Goal: Information Seeking & Learning: Learn about a topic

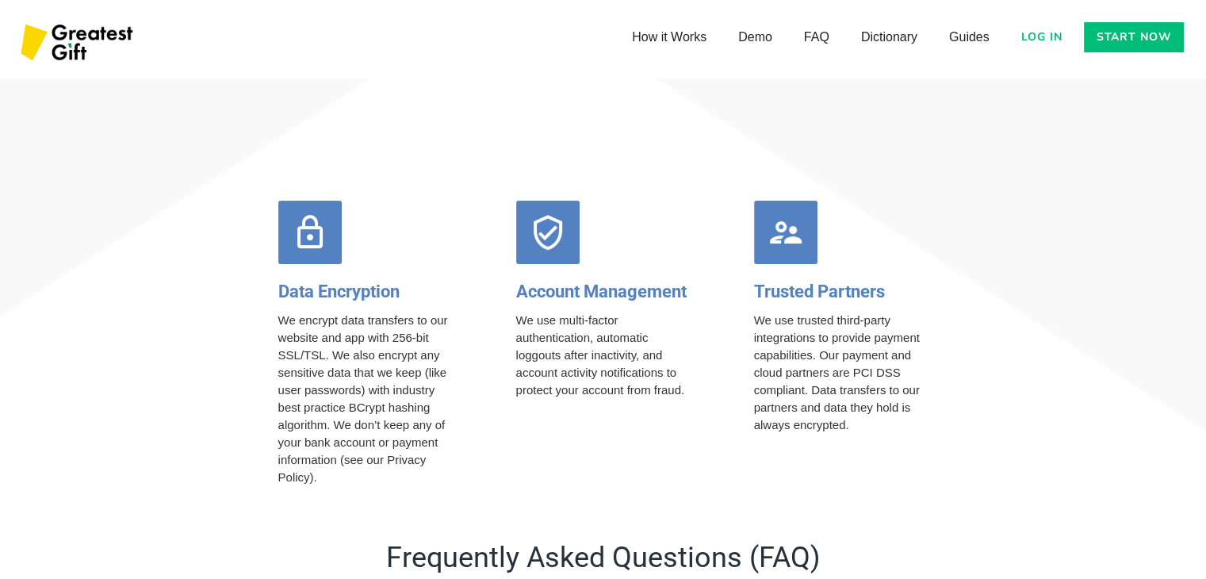
scroll to position [6322, 0]
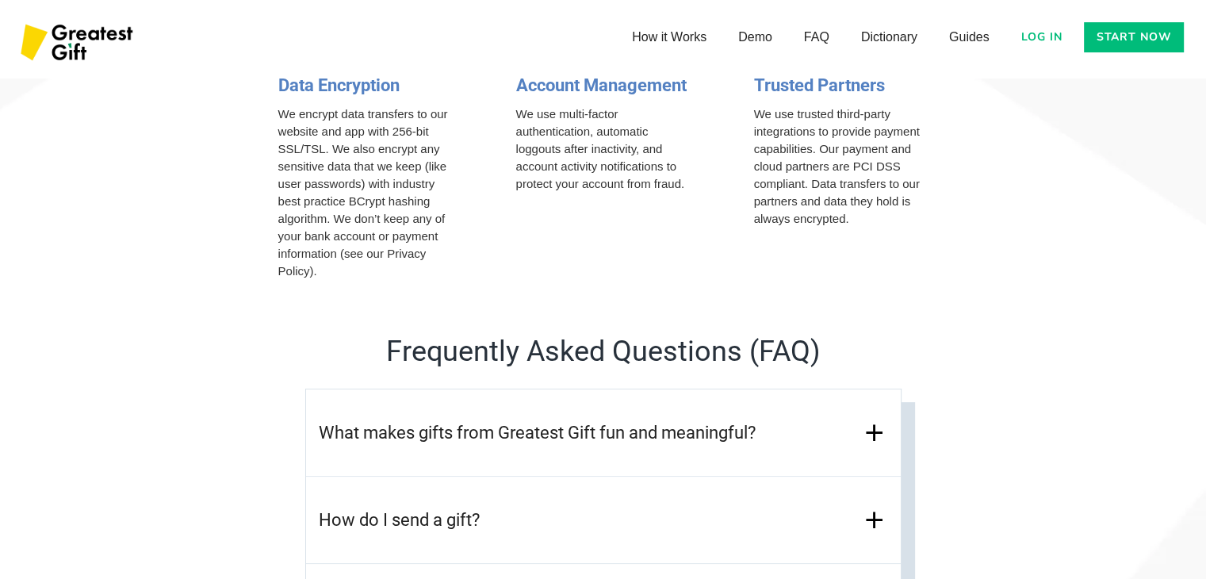
scroll to position [6512, 0]
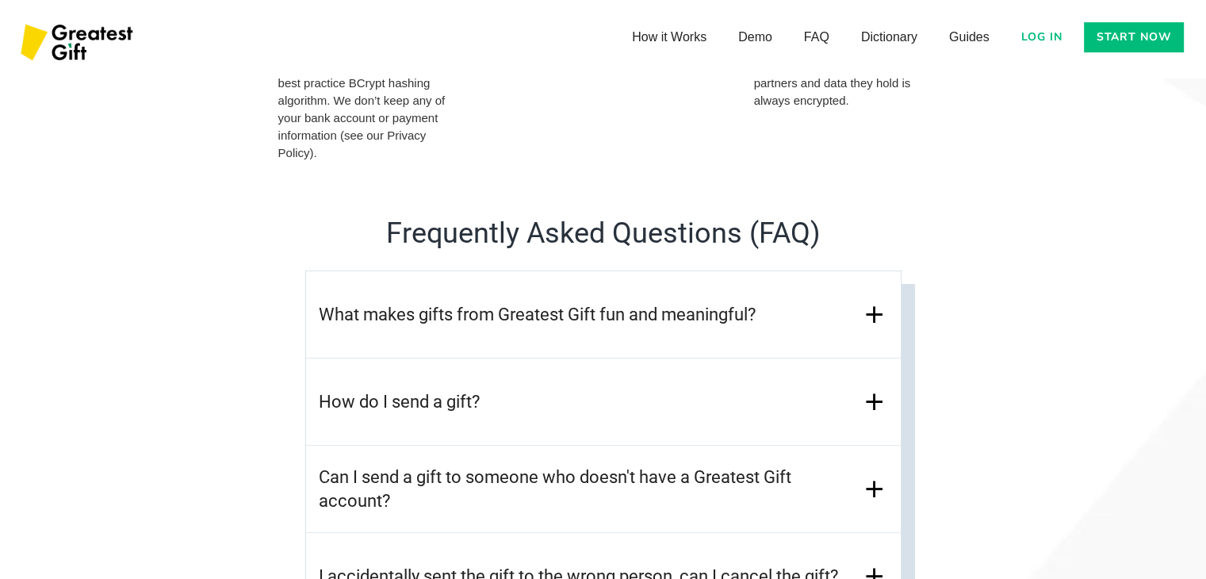
scroll to position [6671, 0]
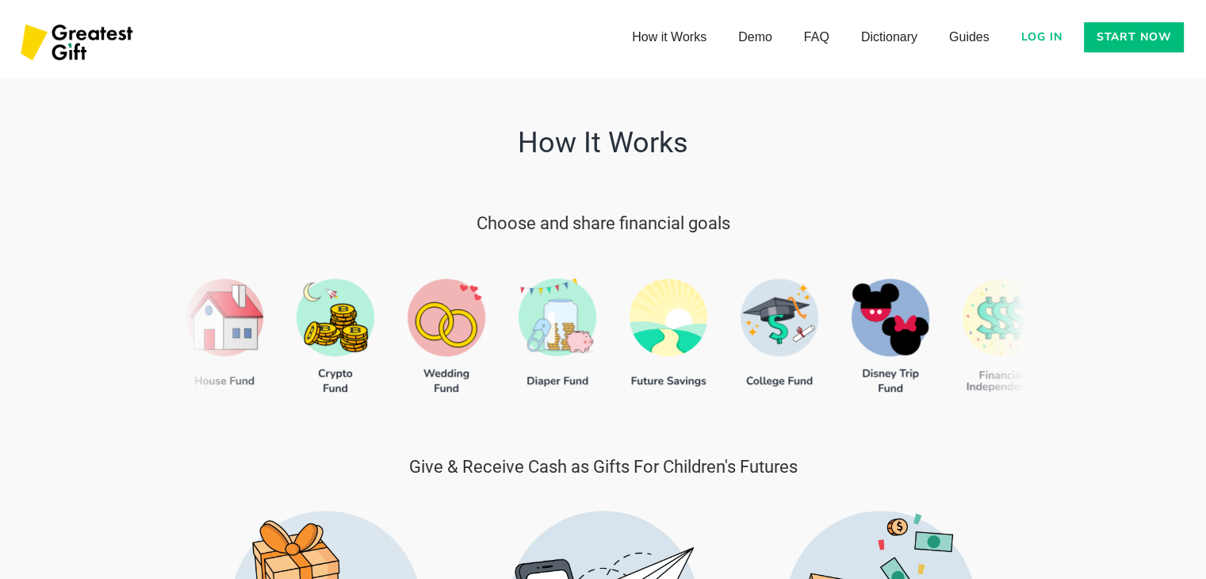
scroll to position [528, 0]
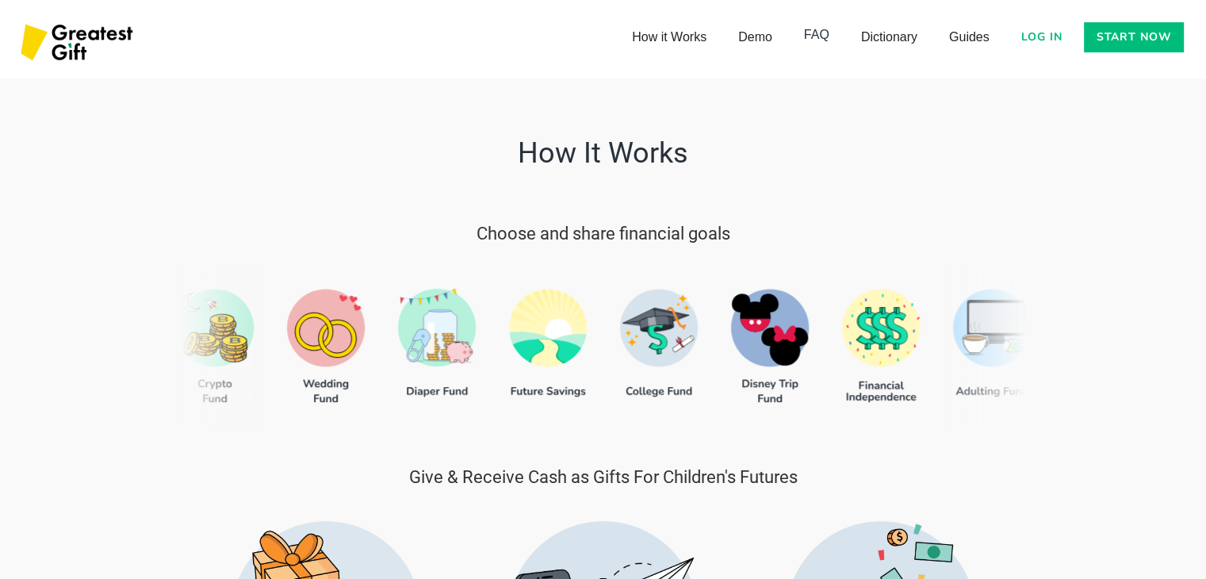
click at [815, 29] on link "FAQ" at bounding box center [816, 35] width 57 height 32
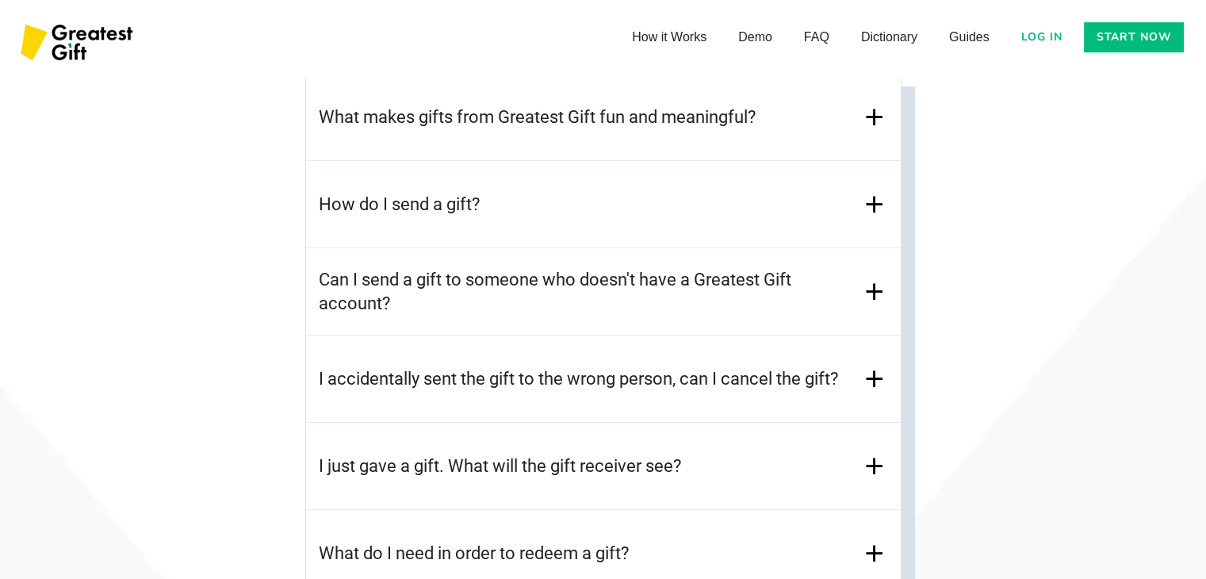
scroll to position [6829, 0]
click at [872, 118] on img at bounding box center [874, 119] width 28 height 28
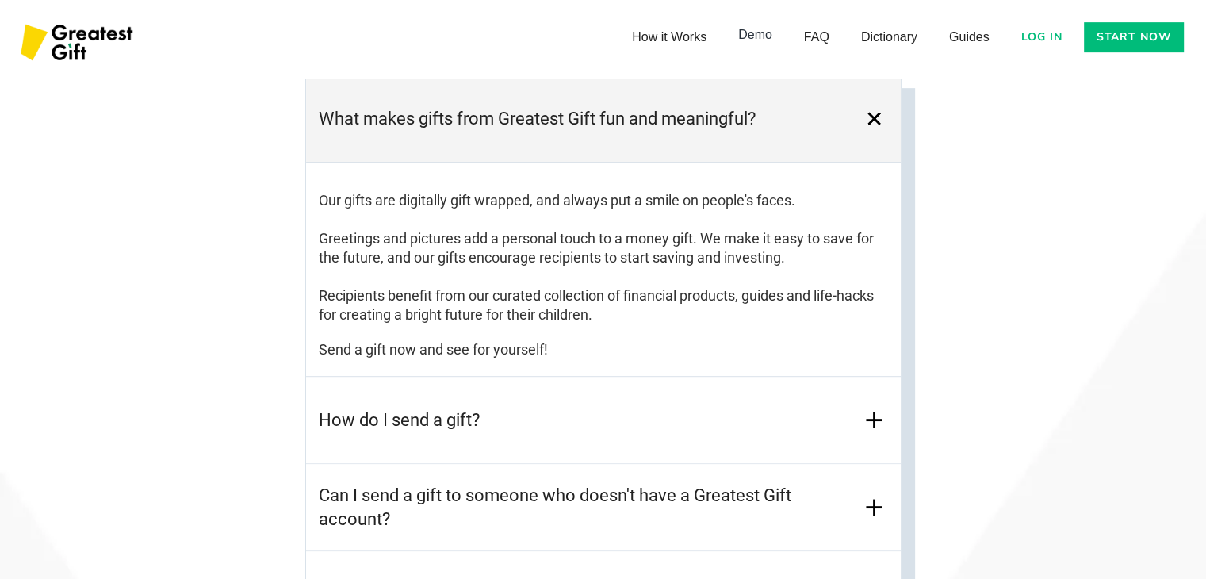
click at [761, 39] on link "Demo" at bounding box center [755, 35] width 66 height 32
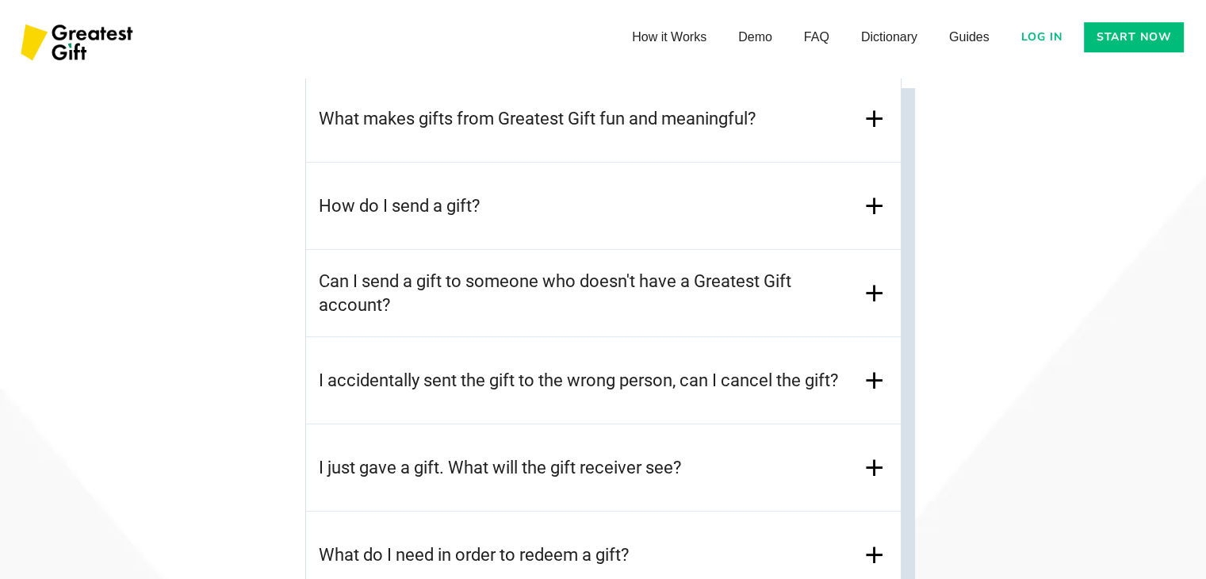
scroll to position [528, 0]
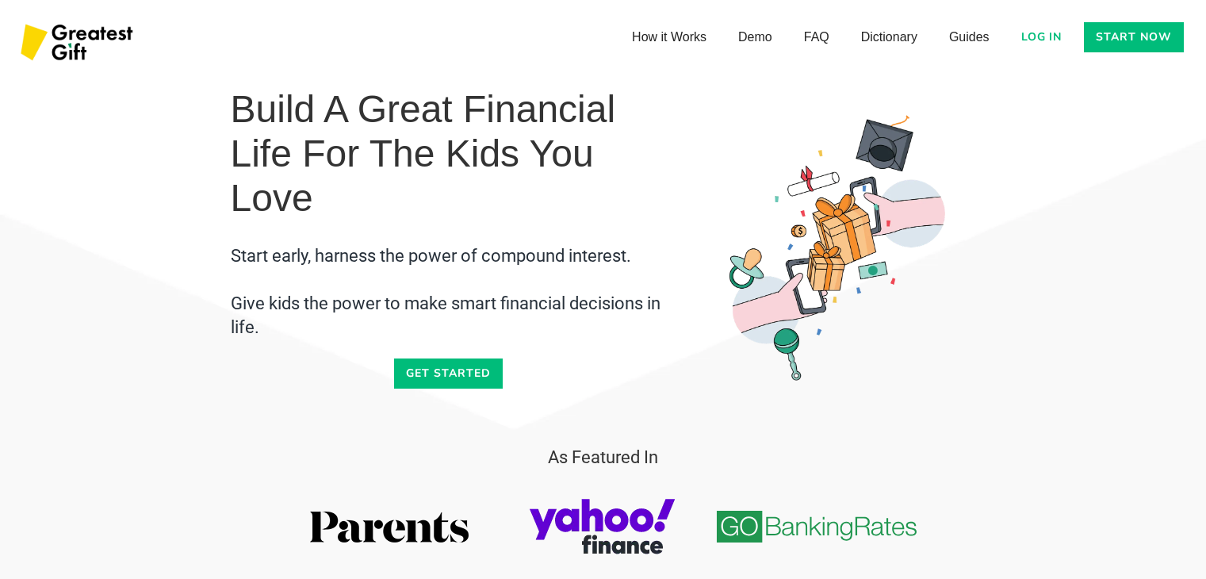
scroll to position [6671, 0]
